Goal: Find specific page/section: Find specific page/section

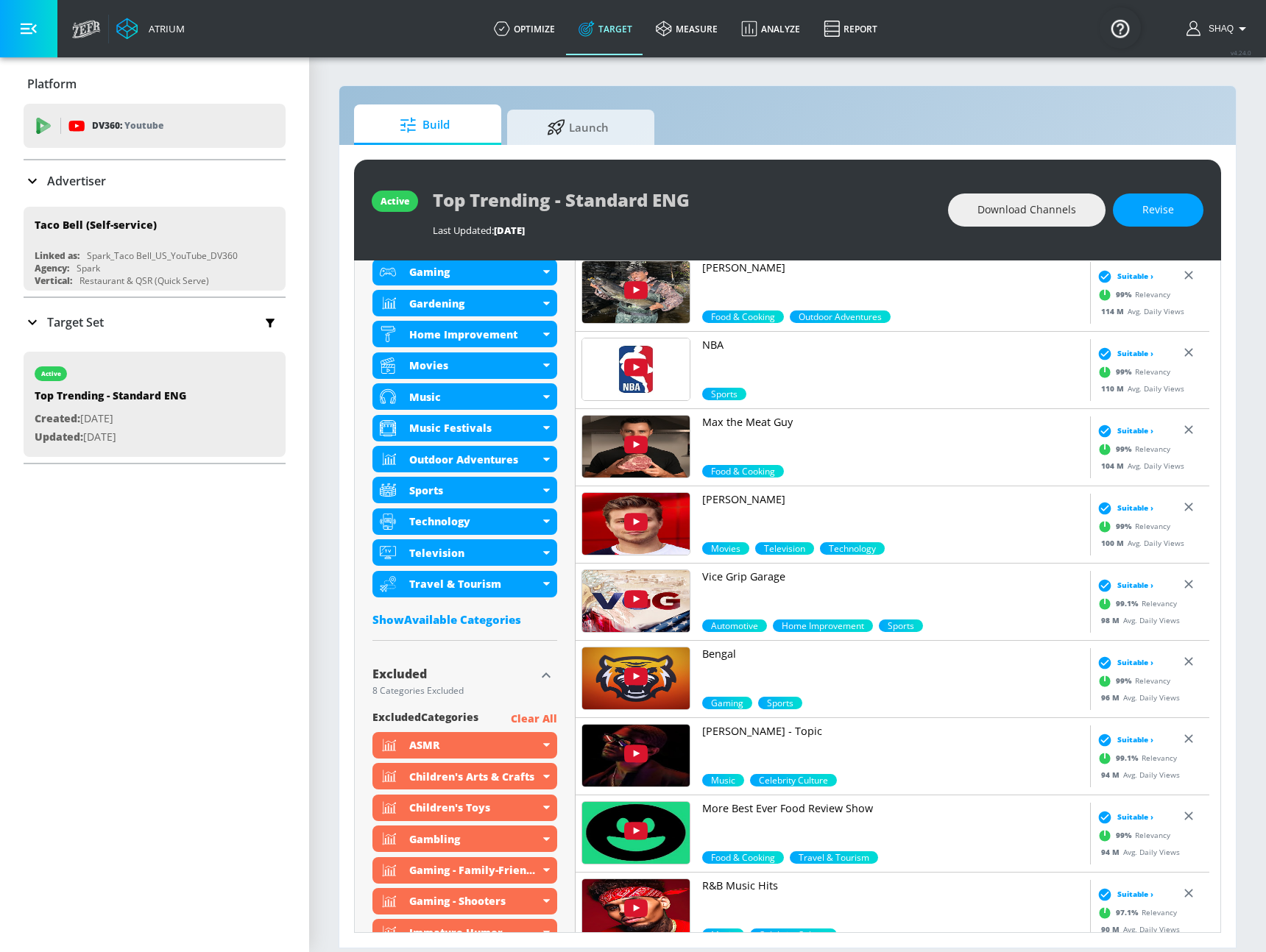
scroll to position [930, 0]
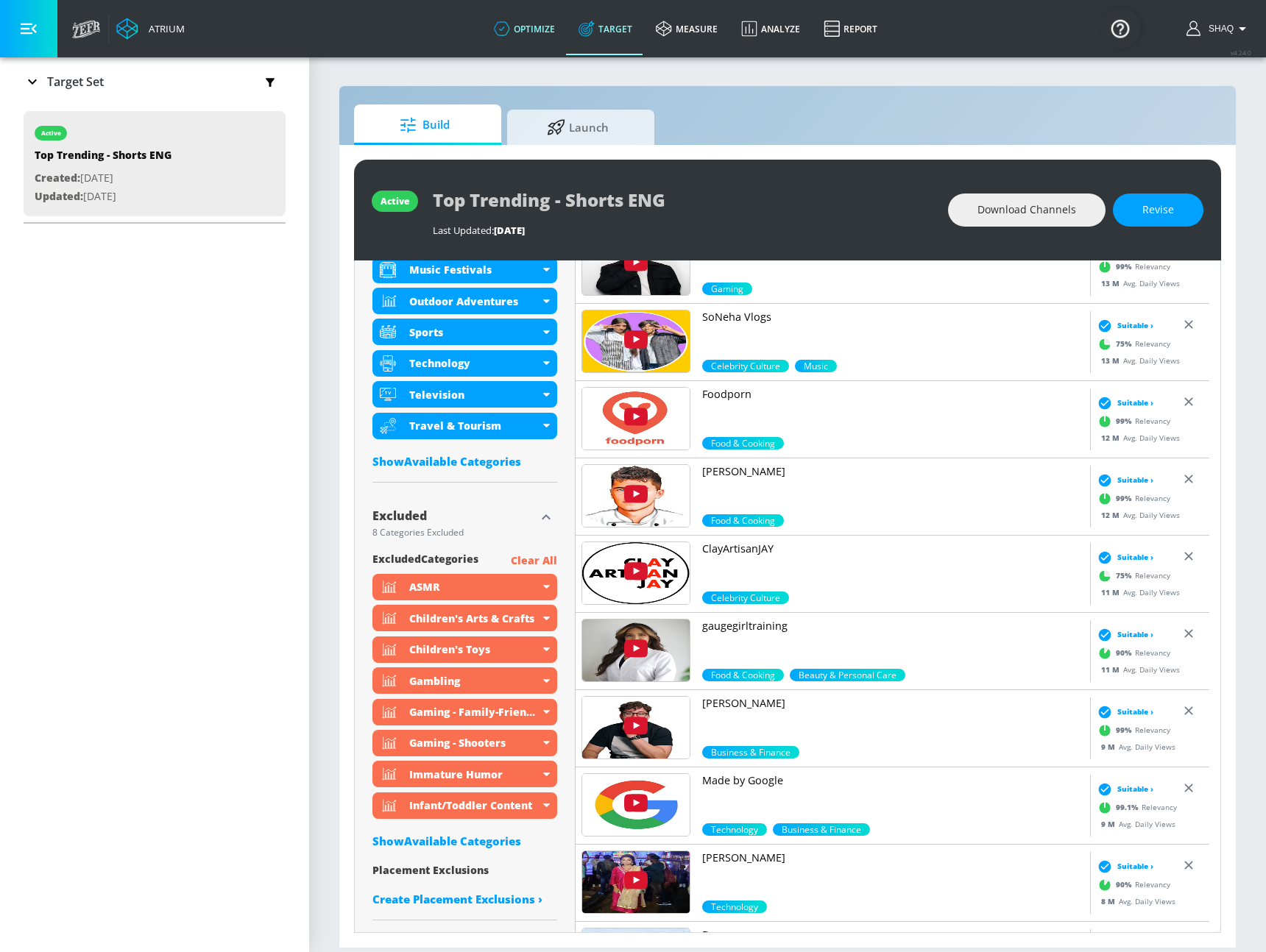
click at [540, 32] on link "optimize" at bounding box center [524, 28] width 84 height 53
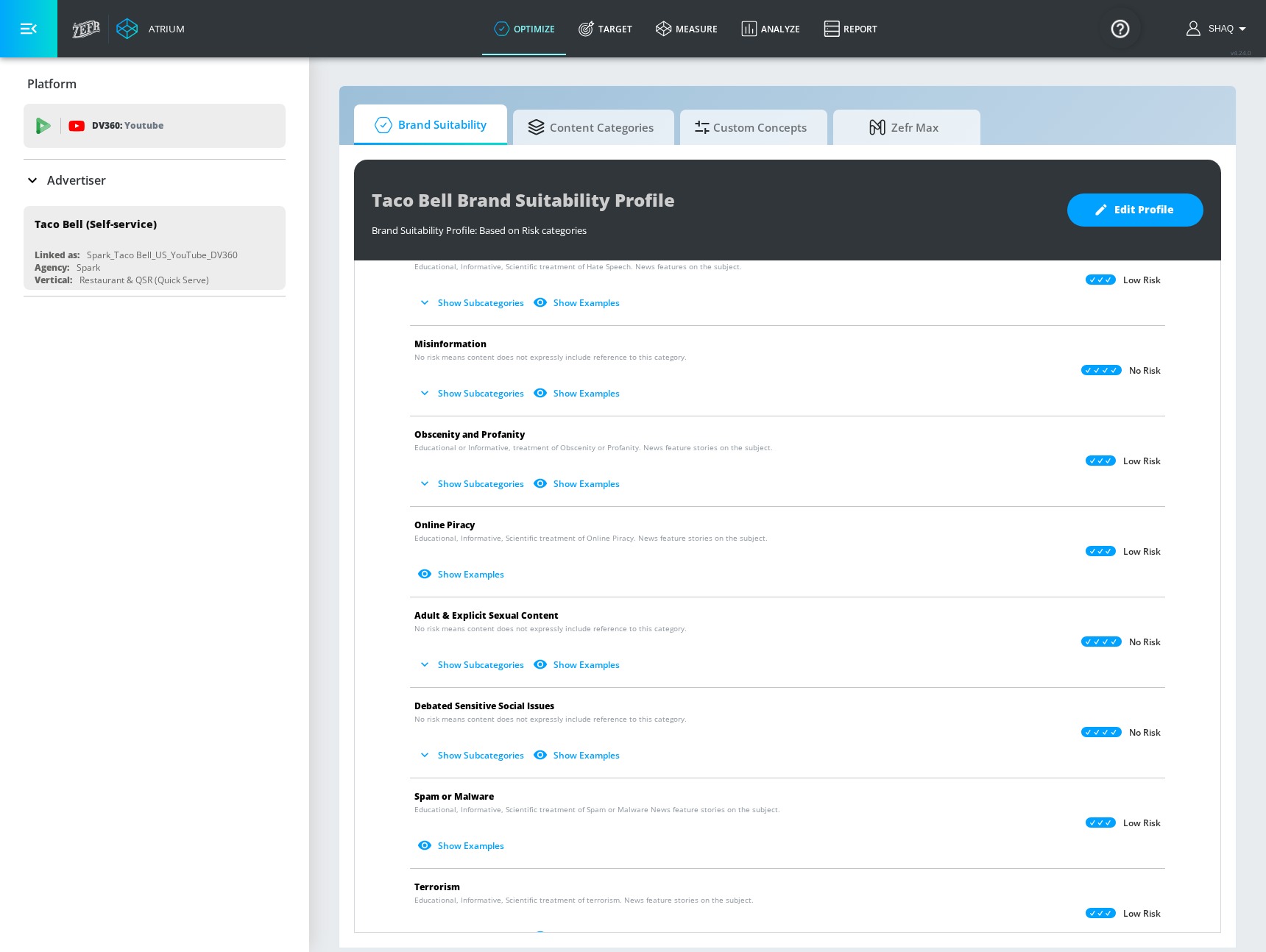
scroll to position [438, 0]
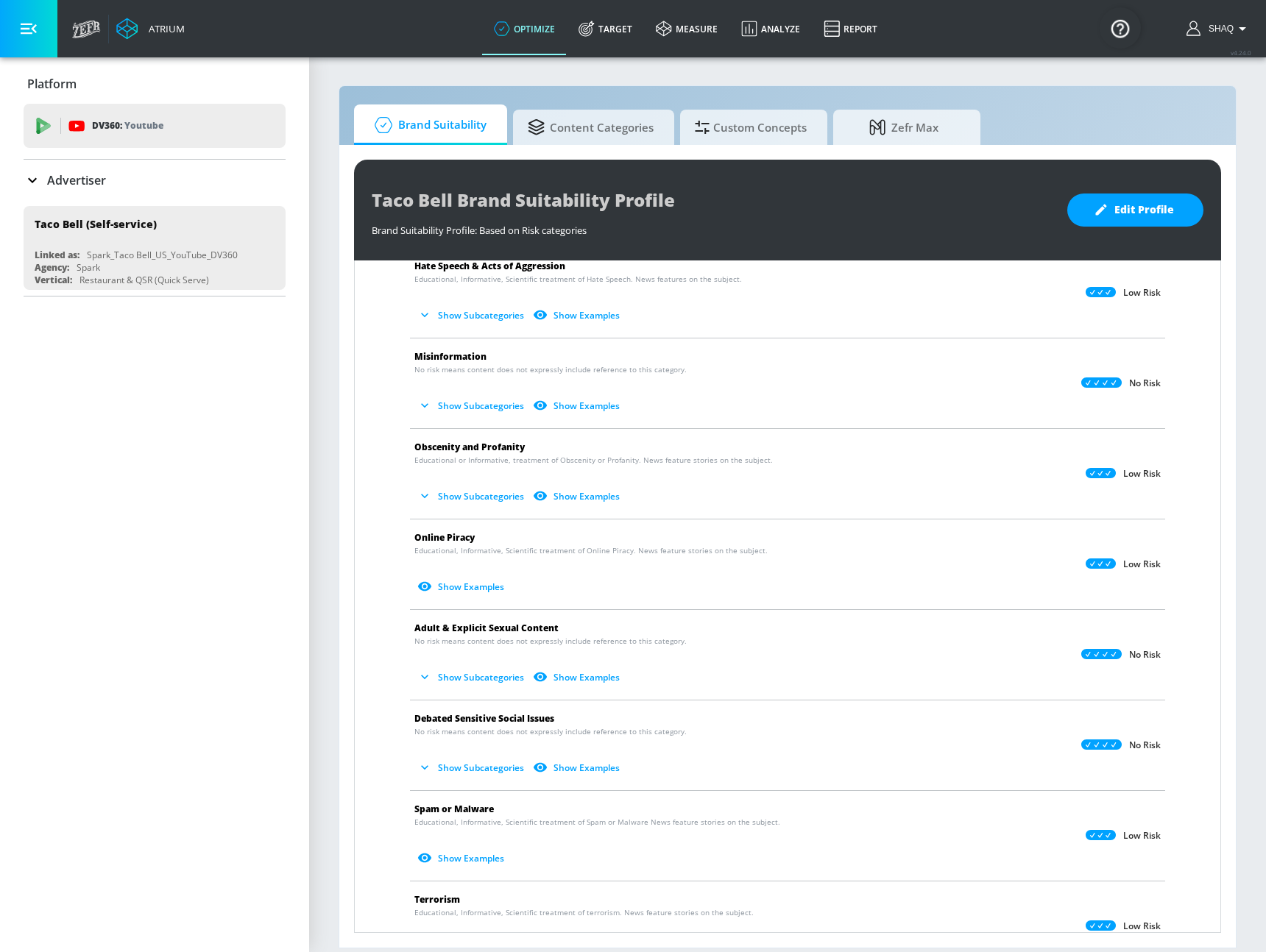
click at [1142, 693] on li "Adult & Explicit Sexual Content No risk means content does not expressly includ…" at bounding box center [788, 655] width 770 height 90
